Goal: Information Seeking & Learning: Learn about a topic

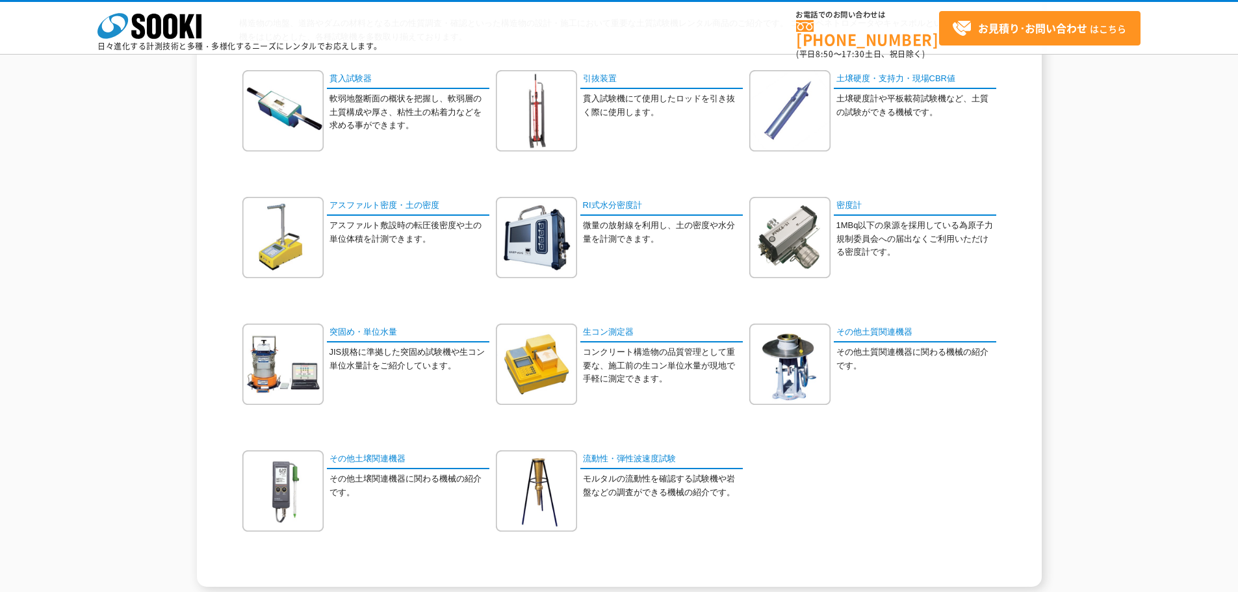
scroll to position [195, 0]
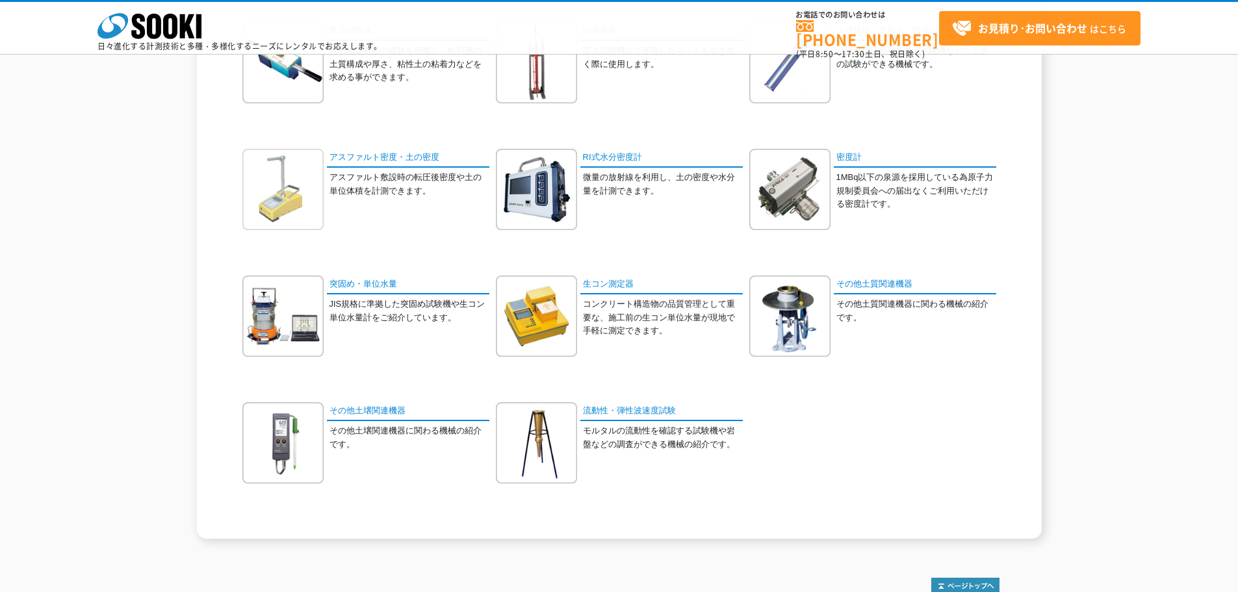
click at [300, 193] on img at bounding box center [282, 189] width 81 height 81
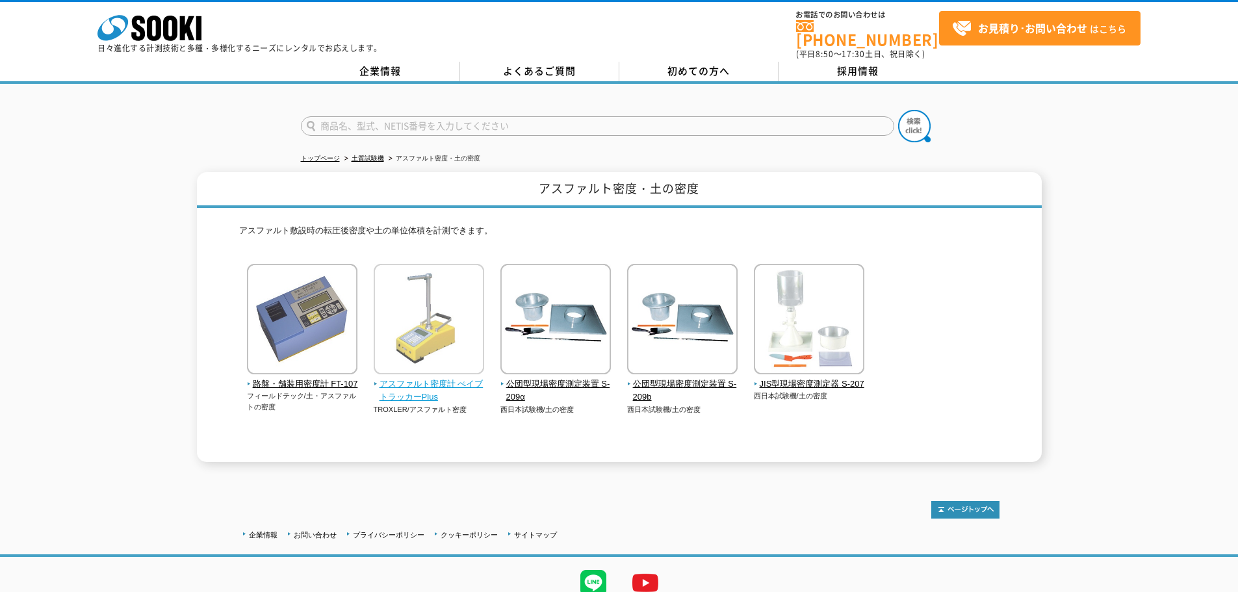
click at [398, 303] on img at bounding box center [429, 321] width 110 height 114
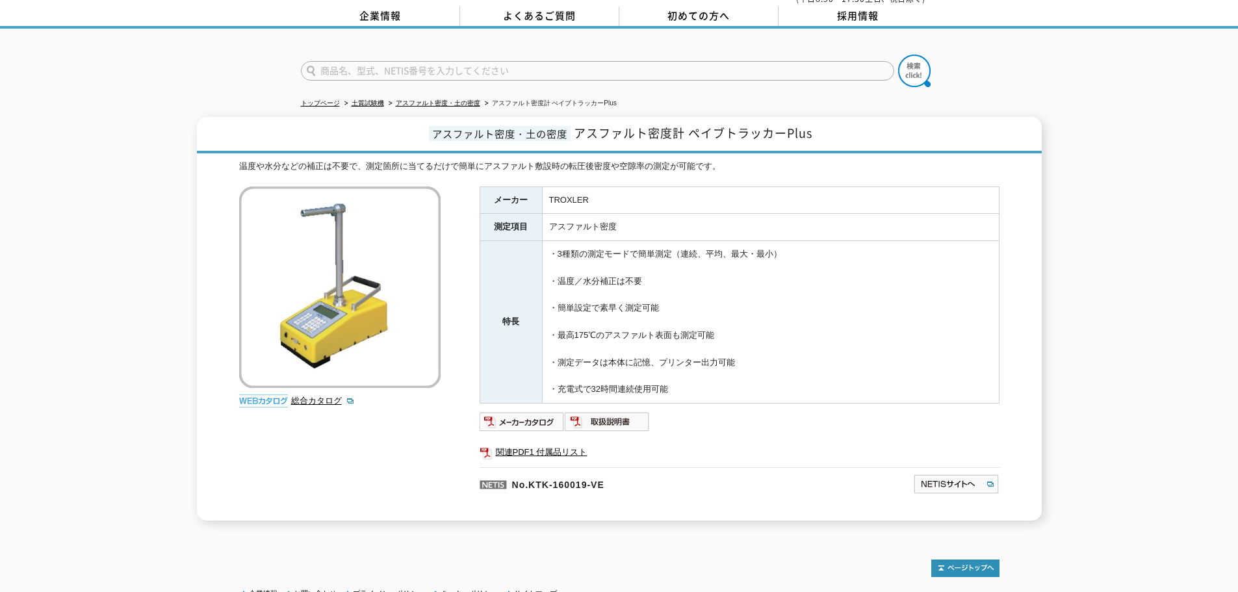
scroll to position [161, 0]
